Goal: Task Accomplishment & Management: Manage account settings

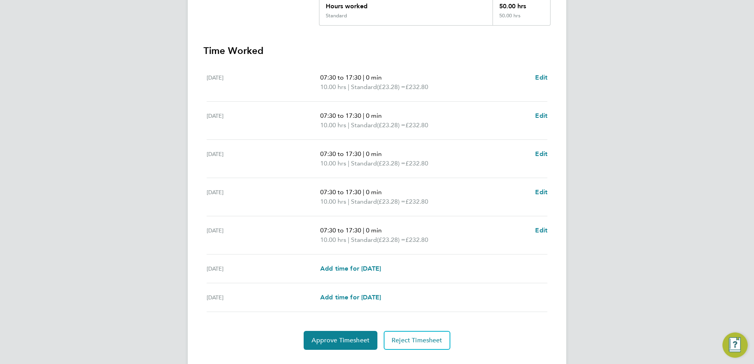
scroll to position [197, 0]
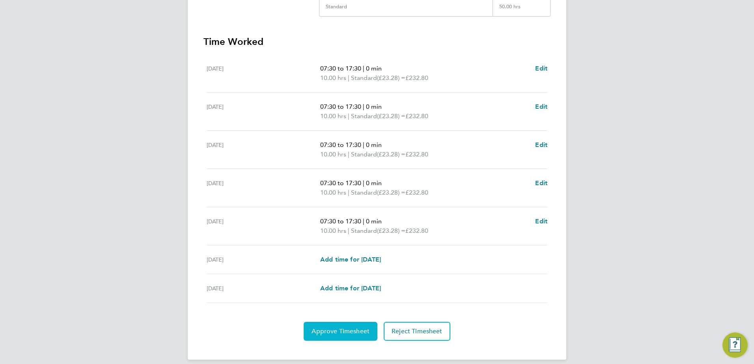
click at [348, 329] on span "Approve Timesheet" at bounding box center [340, 332] width 58 height 8
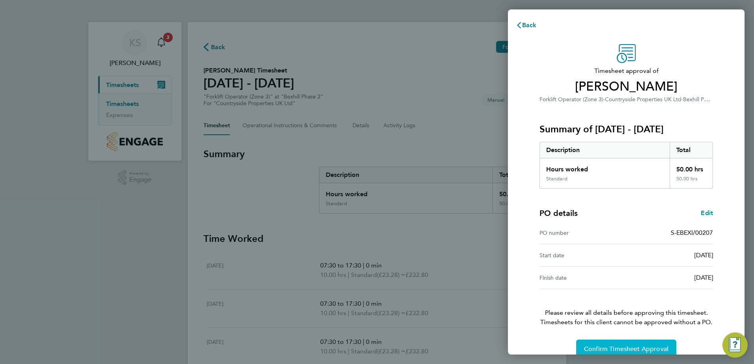
click at [585, 345] on button "Confirm Timesheet Approval" at bounding box center [626, 349] width 100 height 19
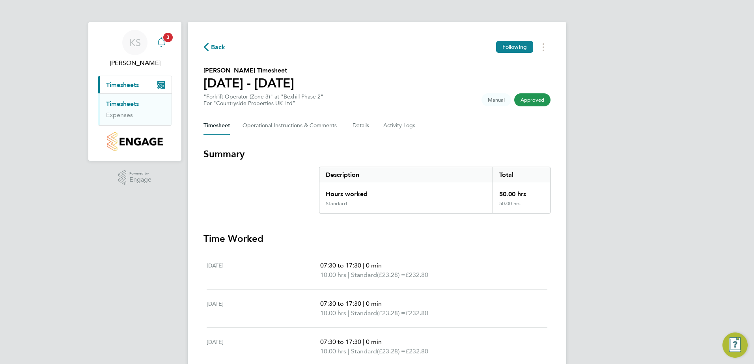
click at [160, 41] on icon "Main navigation" at bounding box center [160, 41] width 9 height 9
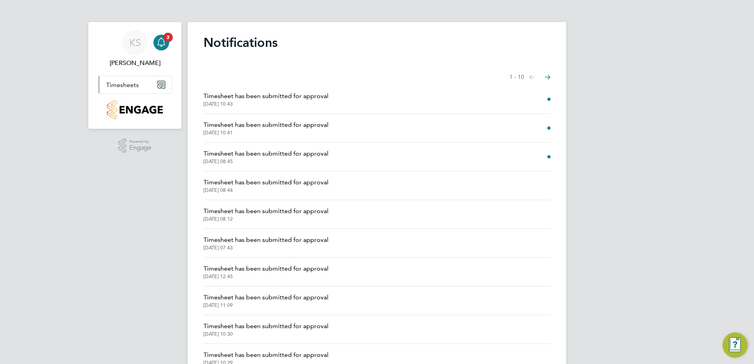
click at [130, 86] on span "Timesheets" at bounding box center [122, 84] width 33 height 7
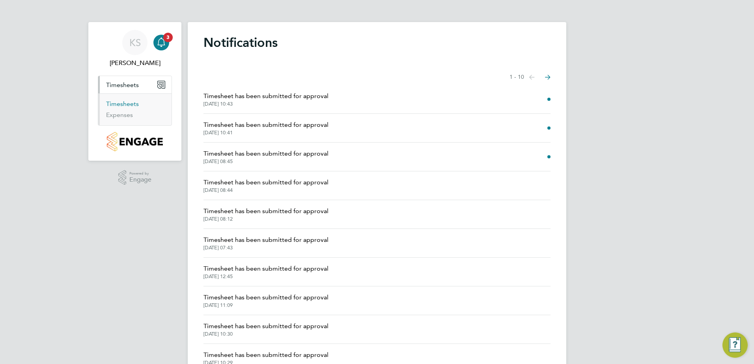
click at [122, 105] on link "Timesheets" at bounding box center [122, 103] width 33 height 7
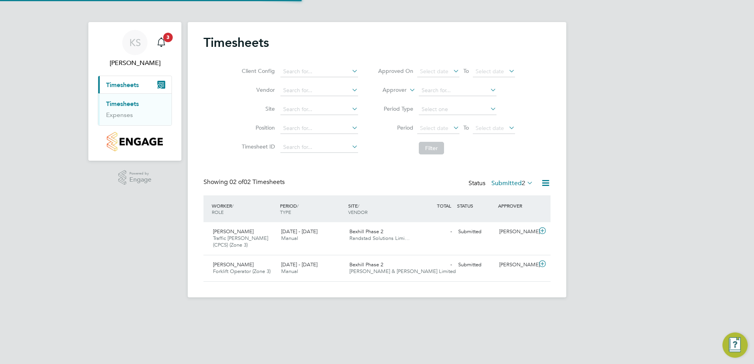
scroll to position [20, 69]
click at [218, 231] on span "[PERSON_NAME]" at bounding box center [233, 231] width 41 height 7
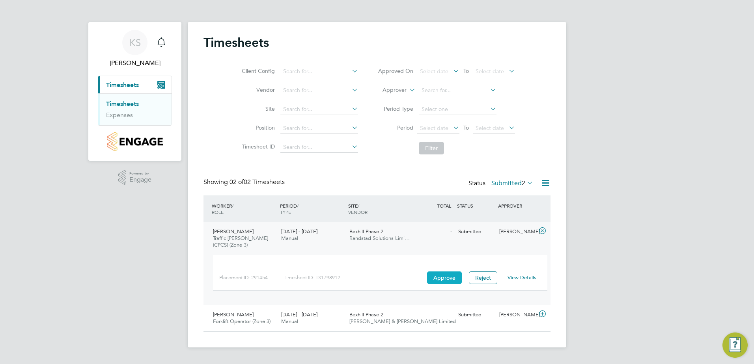
click at [443, 277] on button "Approve" at bounding box center [444, 278] width 35 height 13
click at [120, 102] on link "Timesheets" at bounding box center [122, 103] width 33 height 7
click at [110, 102] on link "Timesheets" at bounding box center [122, 103] width 33 height 7
click at [120, 83] on span "Timesheets" at bounding box center [122, 84] width 33 height 7
click at [440, 278] on button "Approve" at bounding box center [444, 278] width 35 height 13
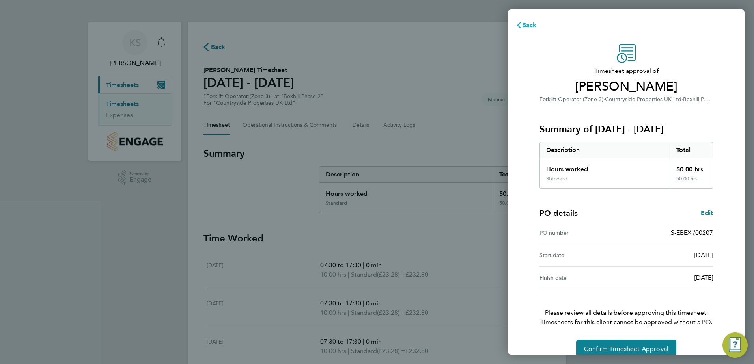
click at [530, 25] on span "Back" at bounding box center [529, 24] width 15 height 7
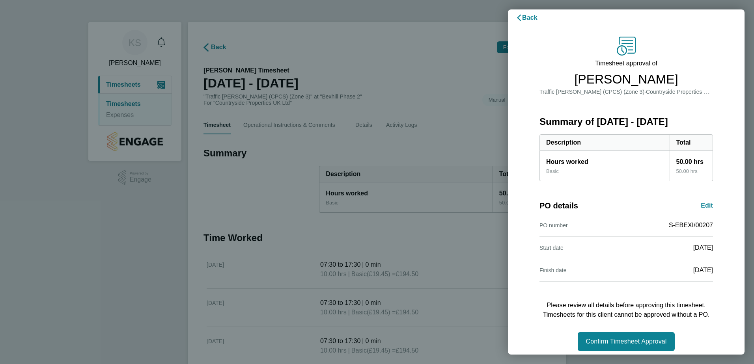
scroll to position [13, 0]
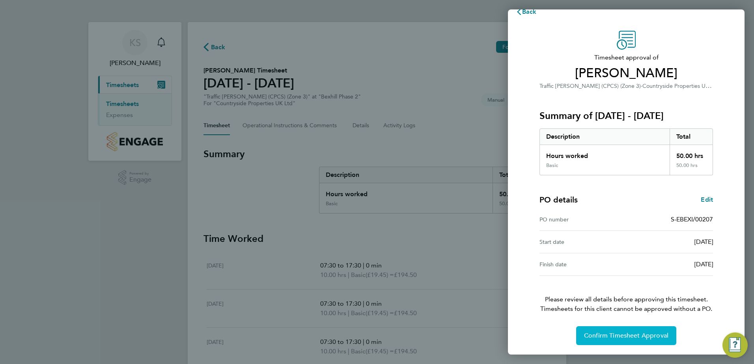
click at [606, 337] on span "Confirm Timesheet Approval" at bounding box center [626, 336] width 84 height 8
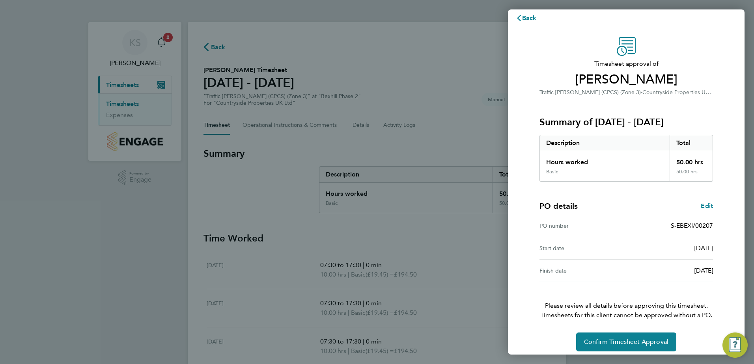
scroll to position [13, 0]
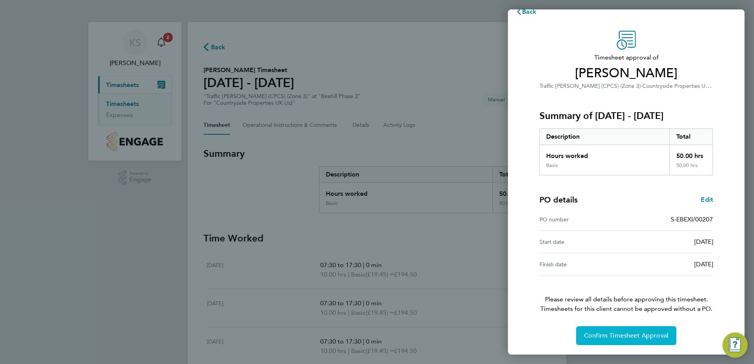
click at [631, 337] on span "Confirm Timesheet Approval" at bounding box center [626, 336] width 84 height 8
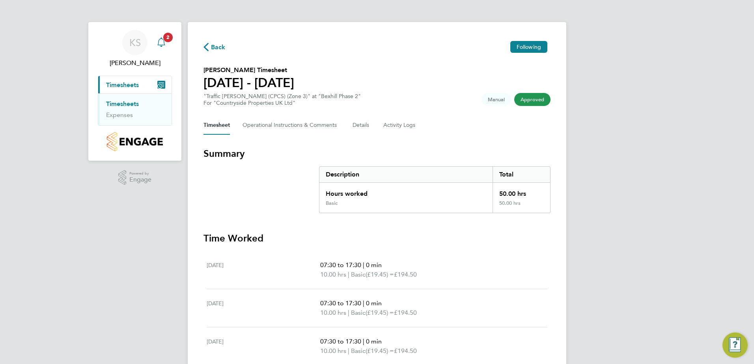
click at [163, 37] on app-alerts-badge "2" at bounding box center [168, 37] width 10 height 11
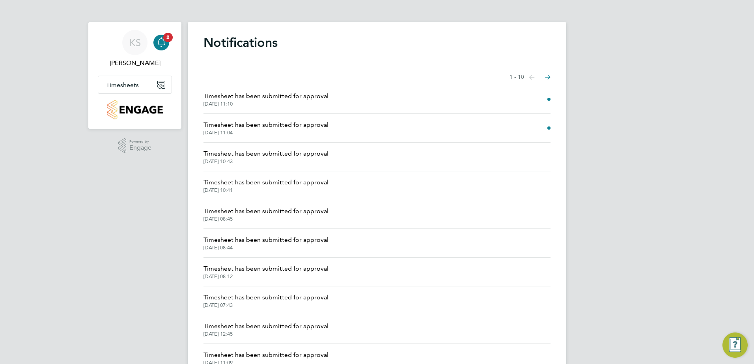
click at [225, 125] on span "Timesheet has been submitted for approval" at bounding box center [265, 124] width 125 height 9
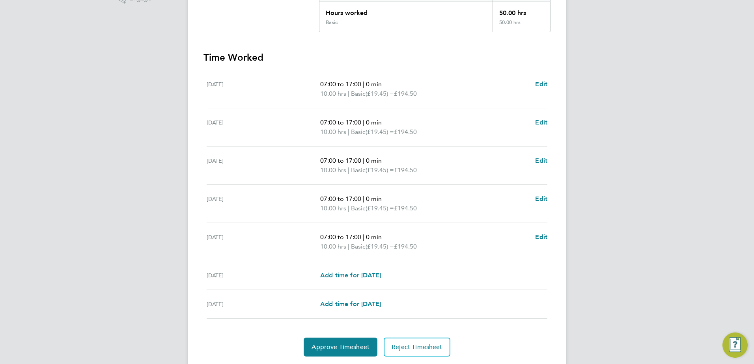
scroll to position [205, 0]
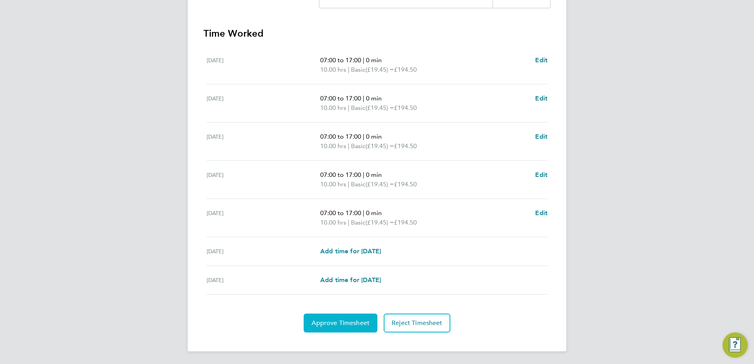
click at [324, 324] on span "Approve Timesheet" at bounding box center [340, 323] width 58 height 8
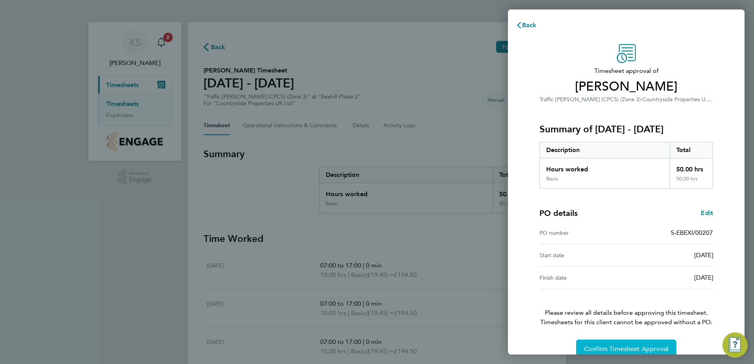
click at [630, 350] on span "Confirm Timesheet Approval" at bounding box center [626, 349] width 84 height 8
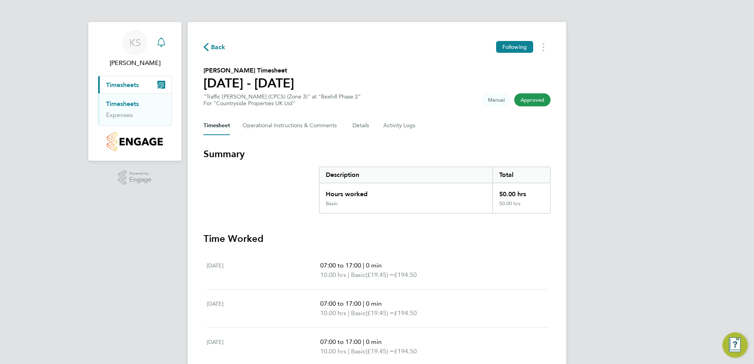
click at [164, 41] on icon "Main navigation" at bounding box center [160, 41] width 9 height 9
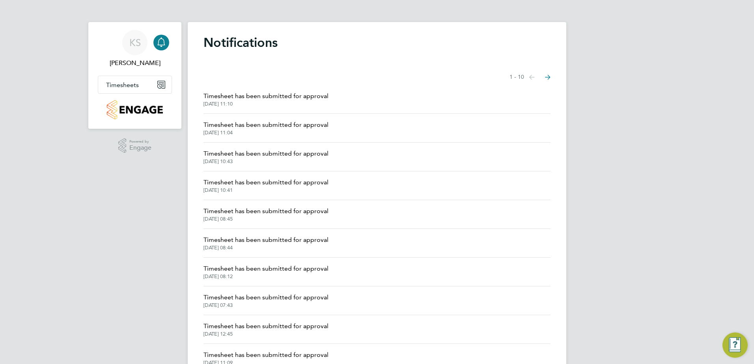
click at [232, 102] on span "[DATE] 11:10" at bounding box center [265, 104] width 125 height 6
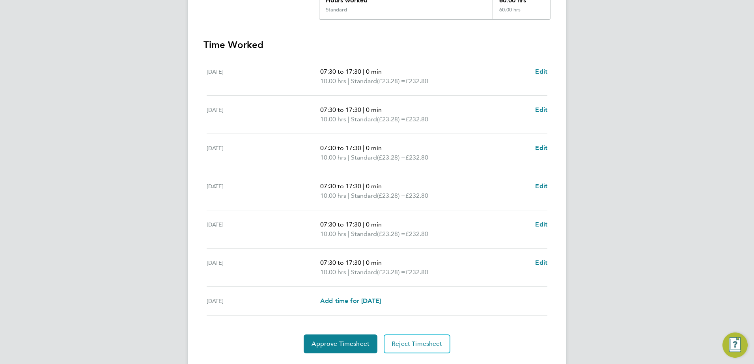
scroll to position [197, 0]
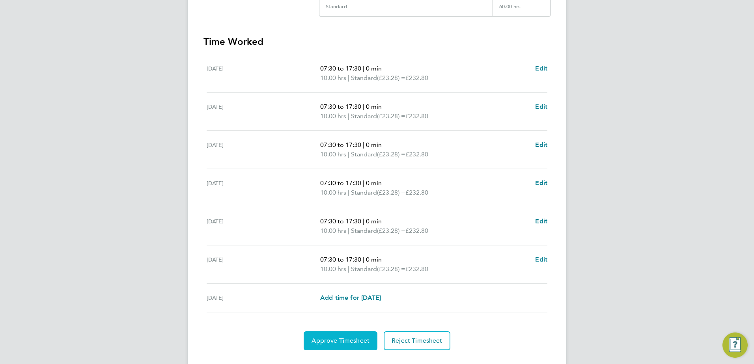
click at [346, 342] on span "Approve Timesheet" at bounding box center [340, 341] width 58 height 8
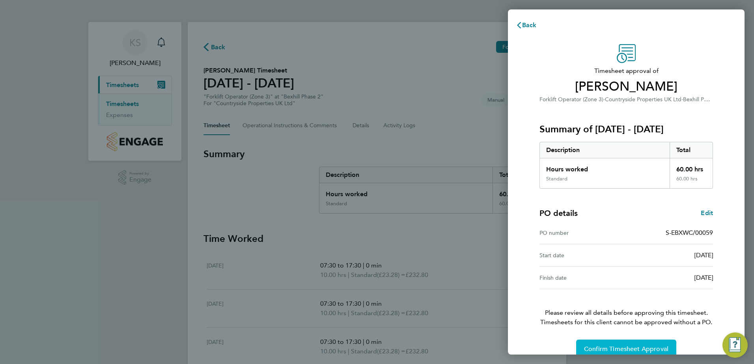
click at [588, 344] on button "Confirm Timesheet Approval" at bounding box center [626, 349] width 100 height 19
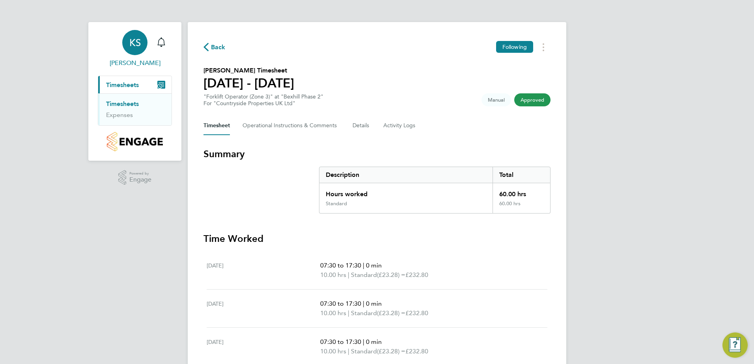
click at [137, 44] on span "KS" at bounding box center [134, 42] width 11 height 10
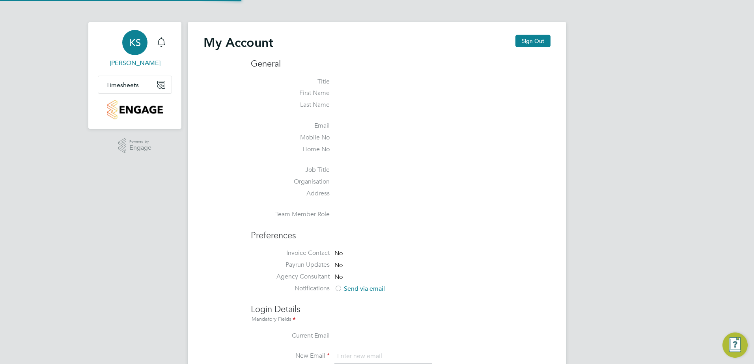
type input "[PERSON_NAME][EMAIL_ADDRESS][PERSON_NAME][DOMAIN_NAME]"
